Goal: Transaction & Acquisition: Book appointment/travel/reservation

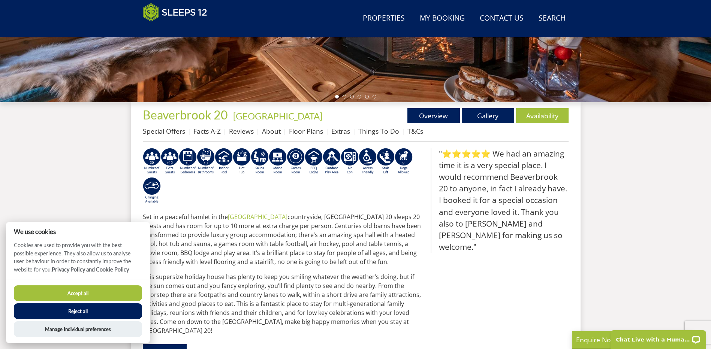
scroll to position [232, 0]
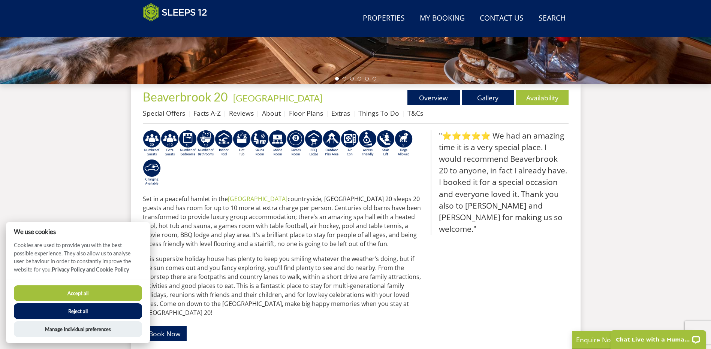
click at [93, 288] on button "Accept all" at bounding box center [78, 293] width 128 height 16
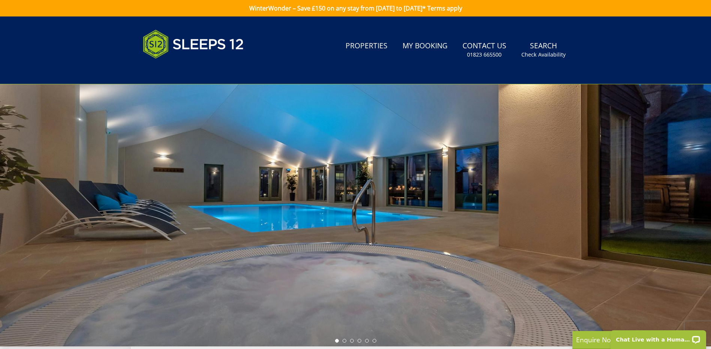
scroll to position [15, 0]
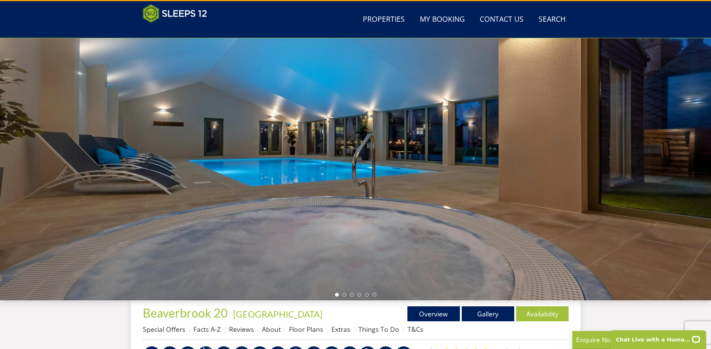
click at [300, 172] on div at bounding box center [355, 169] width 711 height 262
click at [476, 313] on link "Gallery" at bounding box center [488, 313] width 52 height 15
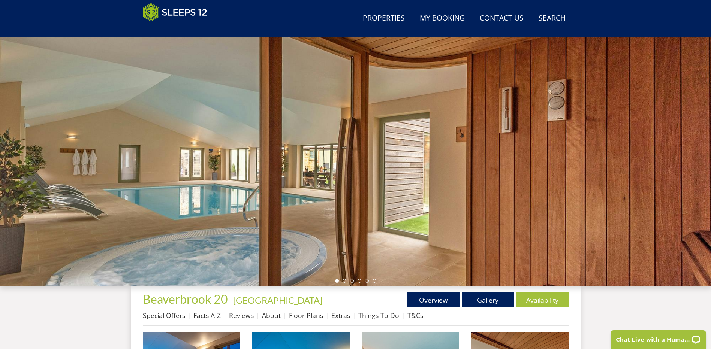
scroll to position [16, 0]
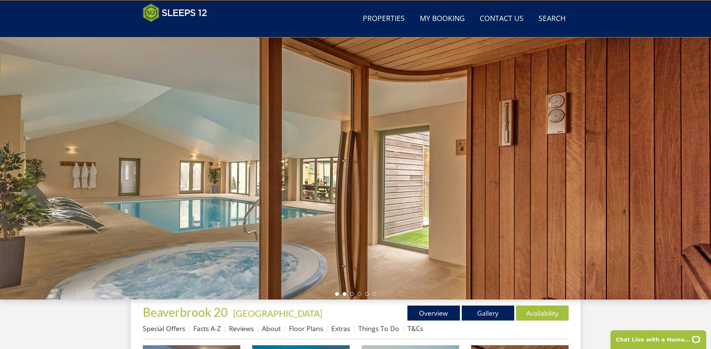
click at [344, 294] on li at bounding box center [344, 294] width 4 height 4
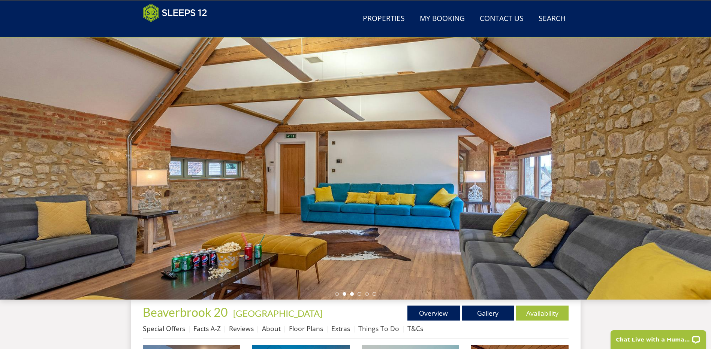
click at [350, 294] on li at bounding box center [352, 294] width 4 height 4
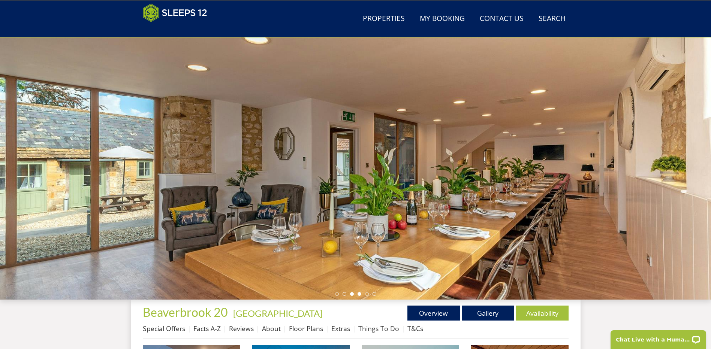
click at [359, 294] on li at bounding box center [359, 294] width 4 height 4
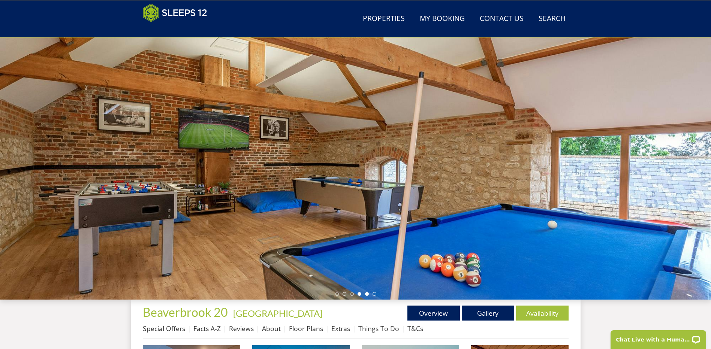
click at [366, 293] on li at bounding box center [367, 294] width 4 height 4
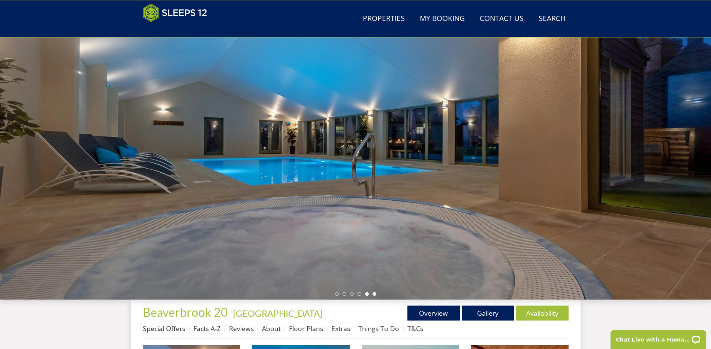
click at [375, 294] on li at bounding box center [374, 294] width 4 height 4
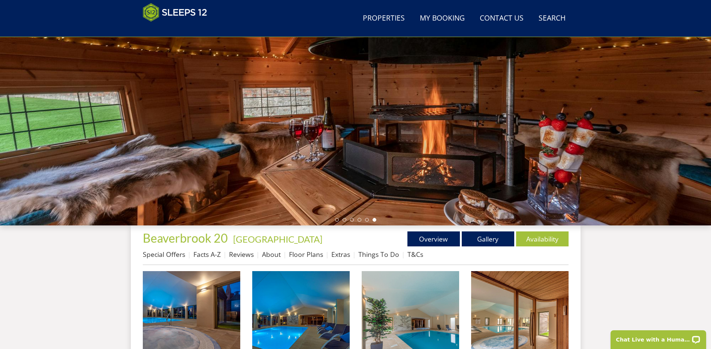
scroll to position [91, 0]
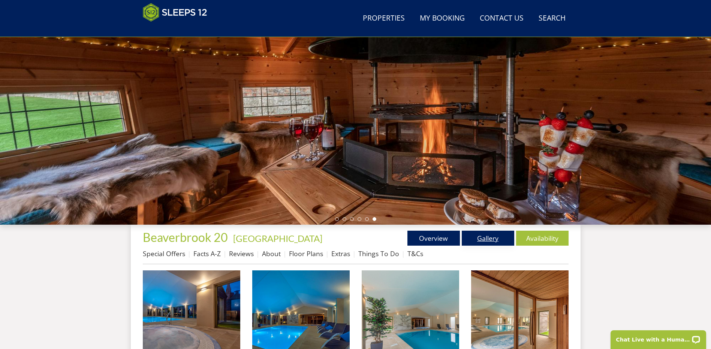
click at [476, 242] on link "Gallery" at bounding box center [488, 238] width 52 height 15
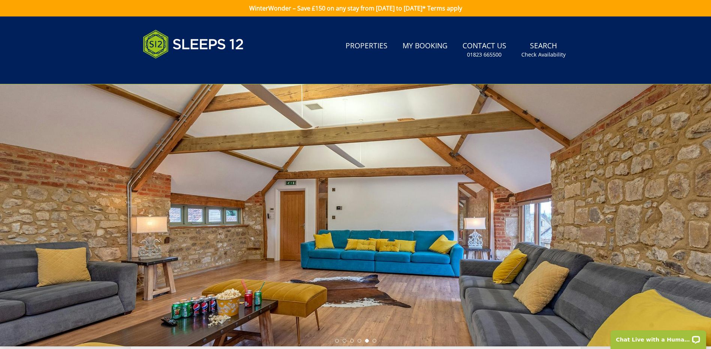
scroll to position [15, 0]
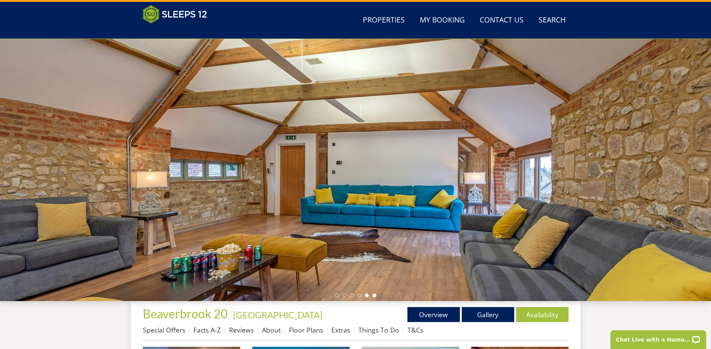
click at [374, 294] on li at bounding box center [374, 296] width 4 height 4
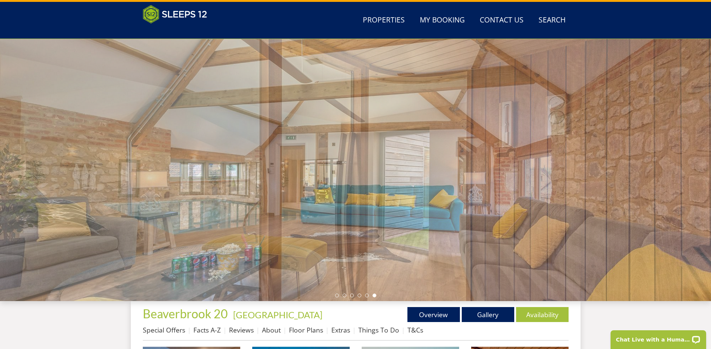
click at [374, 294] on li at bounding box center [374, 296] width 4 height 4
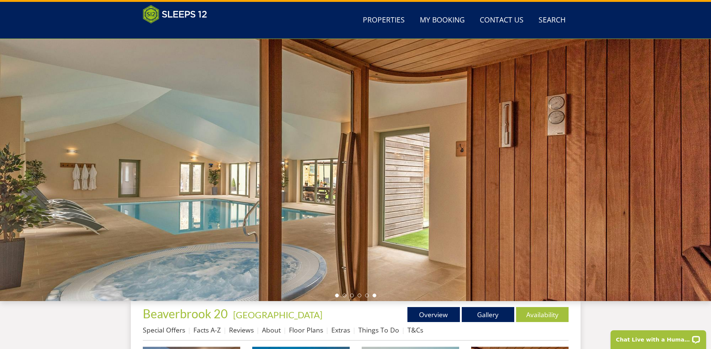
click at [336, 294] on li at bounding box center [337, 296] width 4 height 4
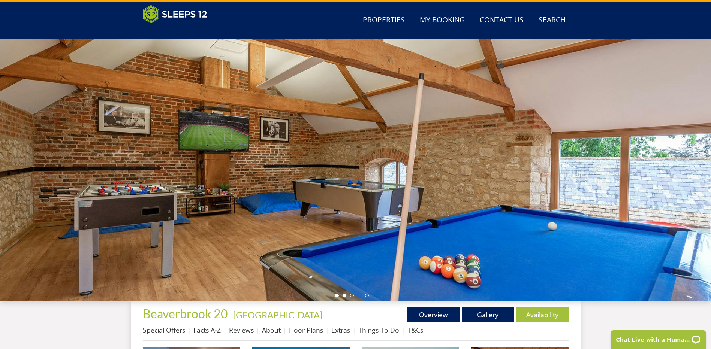
click at [345, 295] on li at bounding box center [344, 296] width 4 height 4
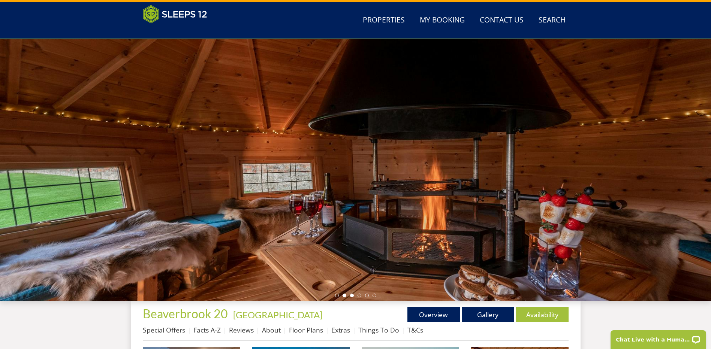
click at [351, 296] on li at bounding box center [352, 296] width 4 height 4
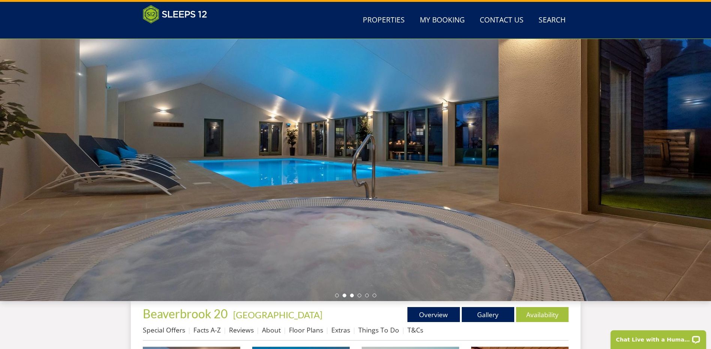
click at [343, 296] on li at bounding box center [344, 296] width 4 height 4
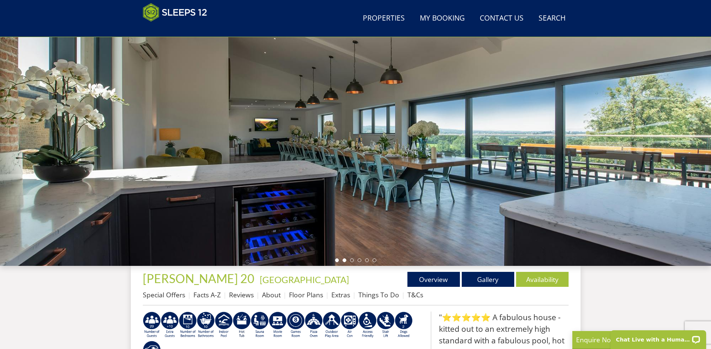
click at [343, 259] on li at bounding box center [344, 261] width 4 height 4
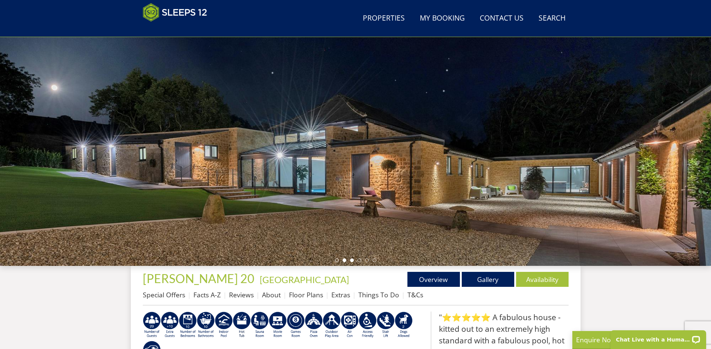
click at [351, 261] on li at bounding box center [352, 261] width 4 height 4
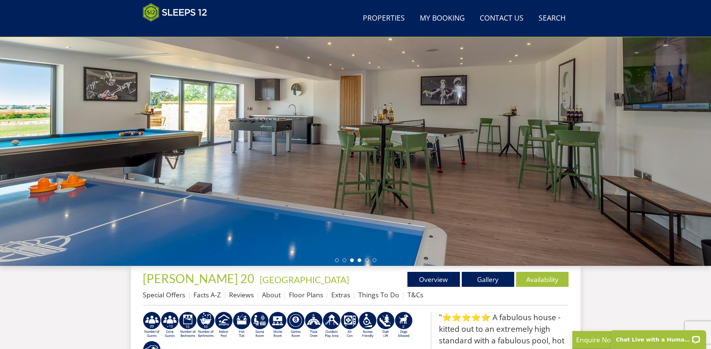
click at [359, 260] on li at bounding box center [359, 261] width 4 height 4
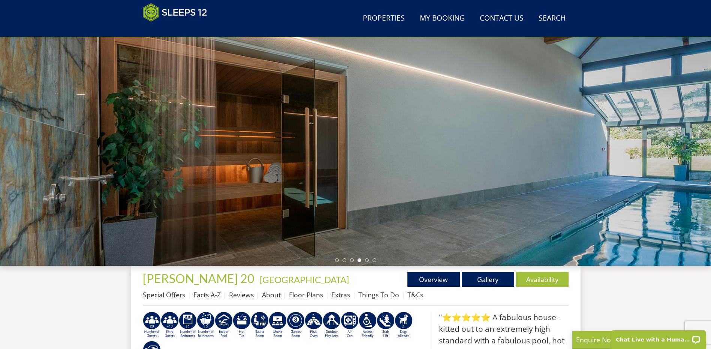
click at [365, 259] on ul at bounding box center [355, 261] width 41 height 4
click at [366, 259] on li at bounding box center [367, 261] width 4 height 4
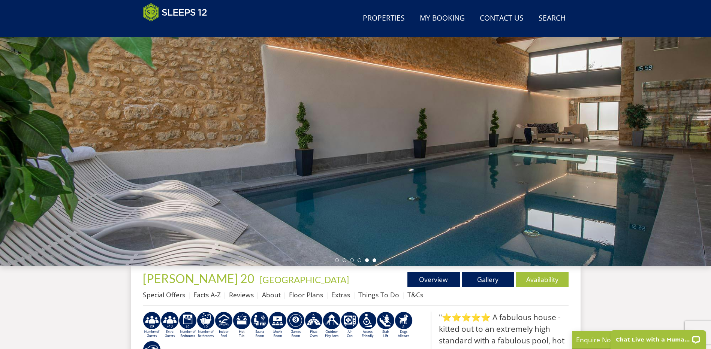
click at [374, 261] on li at bounding box center [374, 261] width 4 height 4
